Goal: Task Accomplishment & Management: Use online tool/utility

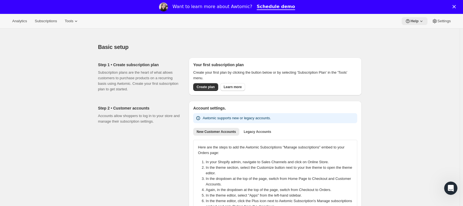
click at [416, 22] on span "Help" at bounding box center [414, 21] width 8 height 4
click at [416, 42] on span "Help Center" at bounding box center [412, 42] width 19 height 4
click at [205, 89] on span "Create plan" at bounding box center [205, 87] width 18 height 4
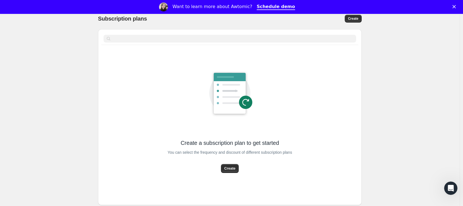
scroll to position [36, 0]
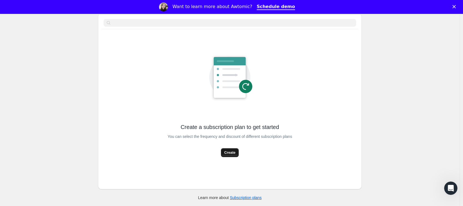
click at [238, 154] on button "Create" at bounding box center [230, 152] width 18 height 9
select select "WEEK"
select select "MONTH"
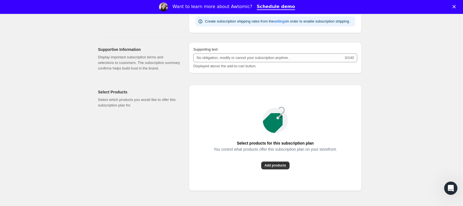
scroll to position [343, 0]
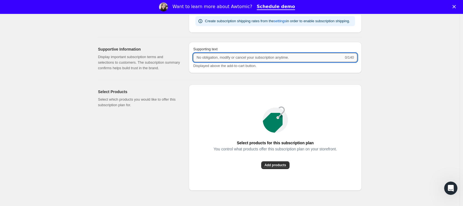
click at [220, 62] on input "Supporting text" at bounding box center [268, 57] width 150 height 9
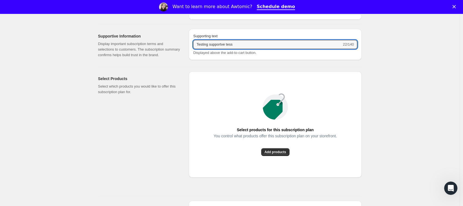
scroll to position [421, 0]
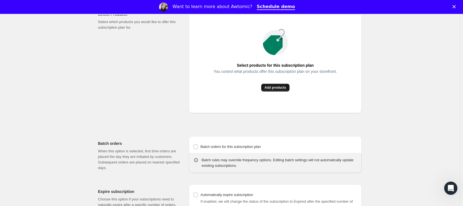
type input "Testing supportve tess"
click at [274, 90] on span "Add products" at bounding box center [275, 87] width 22 height 4
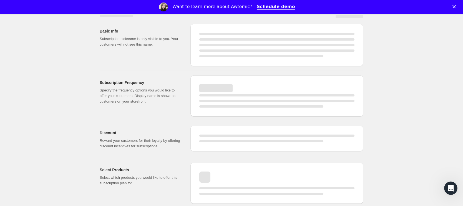
scroll to position [136, 0]
select select "WEEK"
select select "MONTH"
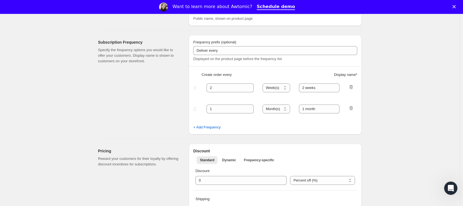
type input "Testing supportve tess"
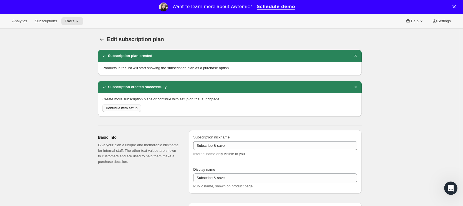
click at [135, 110] on span "Continue with setup" at bounding box center [122, 108] width 32 height 4
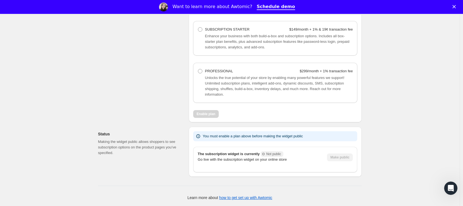
scroll to position [473, 0]
